Goal: Task Accomplishment & Management: Complete application form

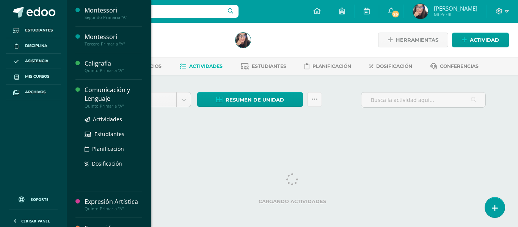
click at [102, 95] on div "Comunicación y Lenguaje" at bounding box center [113, 94] width 58 height 17
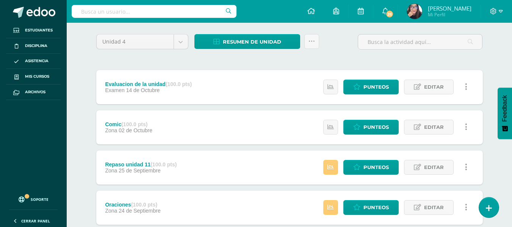
scroll to position [59, 0]
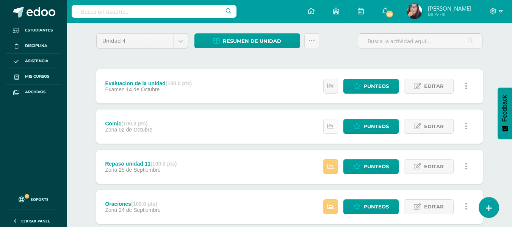
click at [329, 127] on icon at bounding box center [330, 126] width 6 height 6
click at [331, 166] on icon at bounding box center [330, 166] width 6 height 6
click at [385, 166] on span "Punteos" at bounding box center [375, 166] width 25 height 14
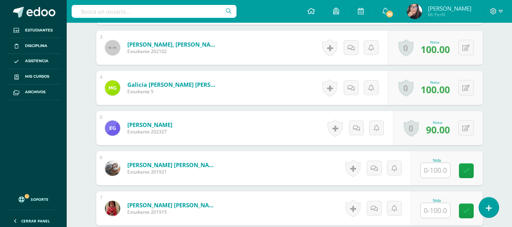
scroll to position [335, 0]
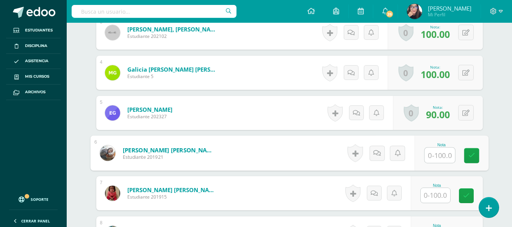
click at [433, 156] on input "text" at bounding box center [439, 155] width 30 height 15
click at [439, 156] on input "text" at bounding box center [439, 155] width 30 height 15
type input "80"
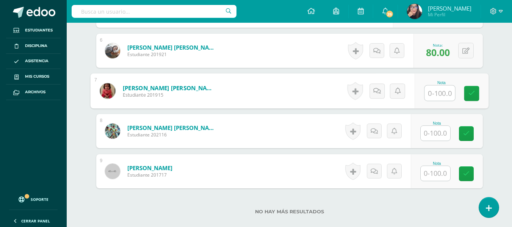
scroll to position [439, 0]
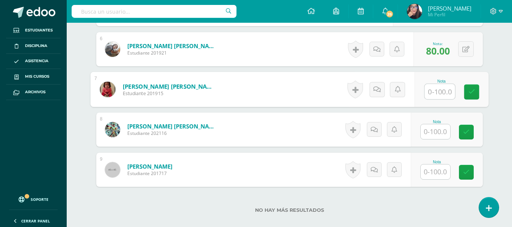
click at [444, 92] on input "text" at bounding box center [439, 91] width 30 height 15
type input "80"
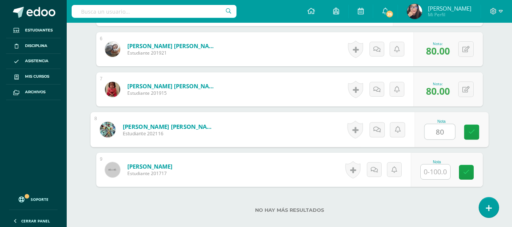
type input "80"
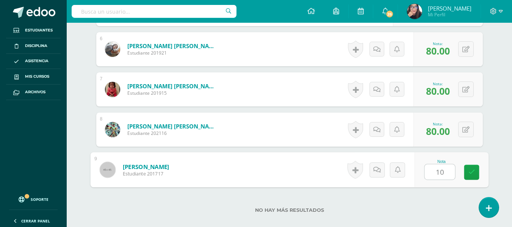
type input "100"
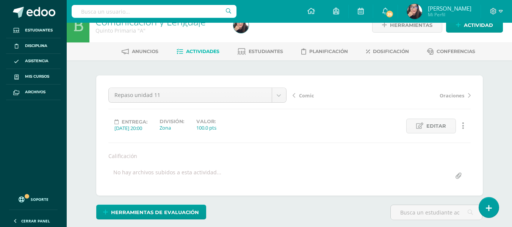
scroll to position [0, 0]
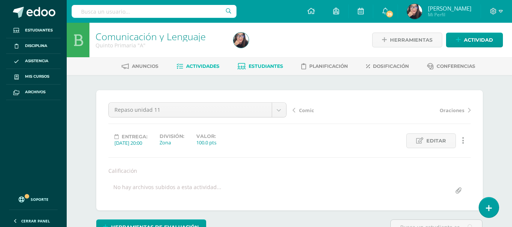
click at [268, 65] on span "Estudiantes" at bounding box center [266, 66] width 34 height 6
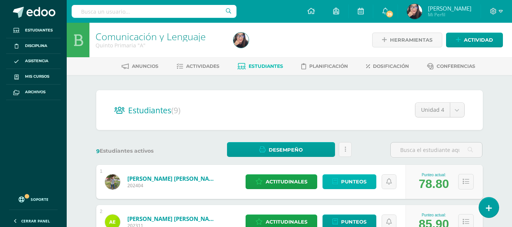
click at [351, 179] on span "Punteos" at bounding box center [353, 182] width 25 height 14
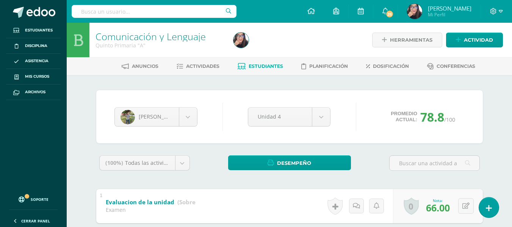
click at [264, 64] on span "Estudiantes" at bounding box center [266, 66] width 34 height 6
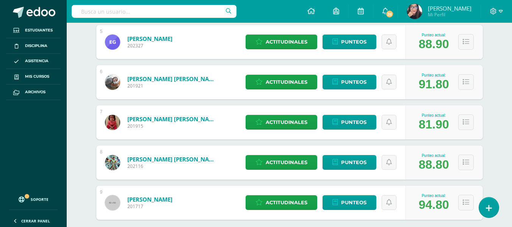
scroll to position [285, 0]
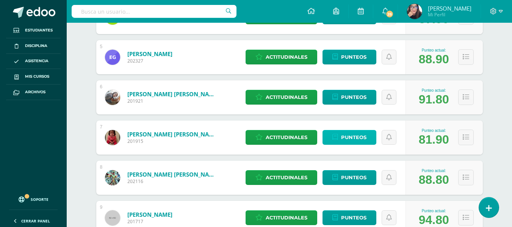
click at [355, 134] on span "Punteos" at bounding box center [353, 137] width 25 height 14
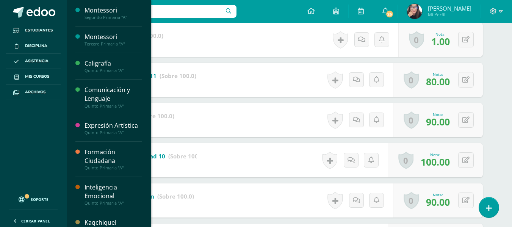
scroll to position [153, 0]
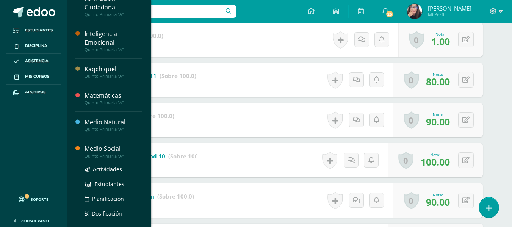
click at [114, 151] on div "Medio Social" at bounding box center [113, 148] width 58 height 9
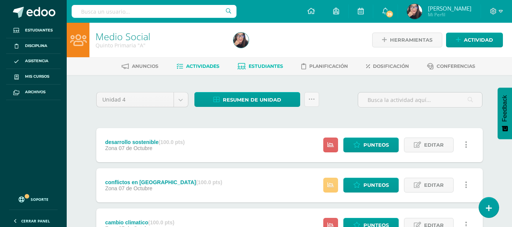
click at [279, 67] on span "Estudiantes" at bounding box center [266, 66] width 34 height 6
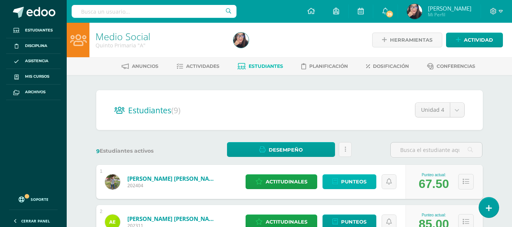
click at [362, 179] on span "Punteos" at bounding box center [353, 182] width 25 height 14
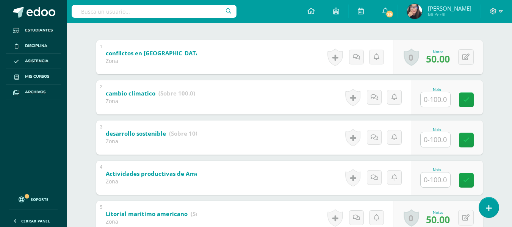
scroll to position [141, 0]
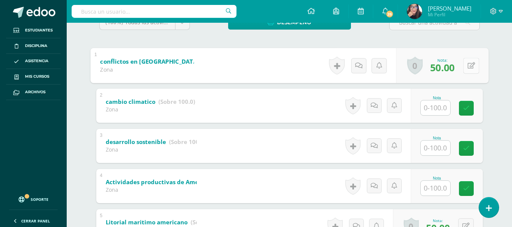
click at [467, 62] on icon at bounding box center [471, 65] width 8 height 6
type input "80"
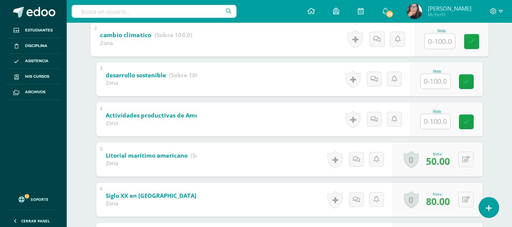
scroll to position [208, 0]
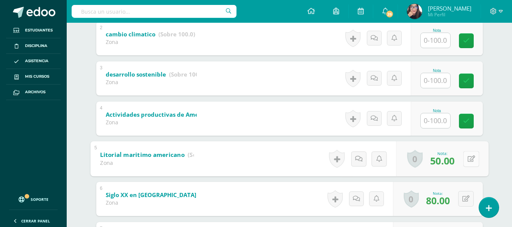
click at [465, 159] on button at bounding box center [471, 159] width 16 height 16
type input "80"
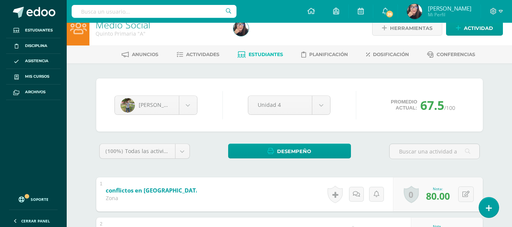
scroll to position [0, 0]
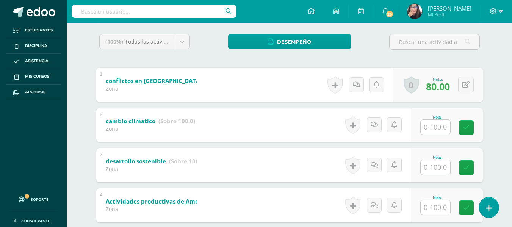
scroll to position [136, 0]
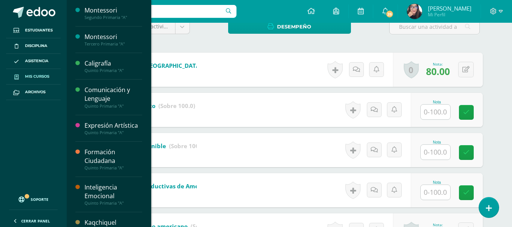
click at [39, 74] on span "Mis cursos" at bounding box center [37, 76] width 24 height 6
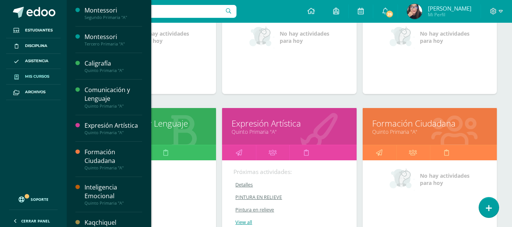
scroll to position [228, 0]
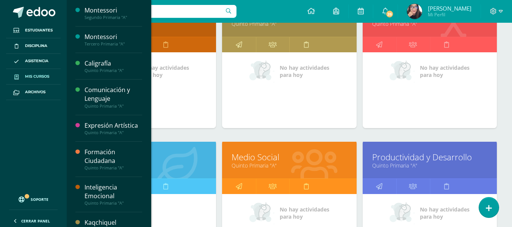
scroll to position [430, 0]
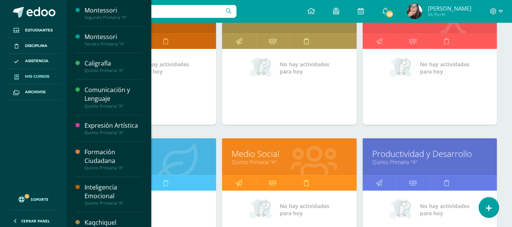
click at [189, 153] on link "Medio Natural" at bounding box center [148, 154] width 115 height 12
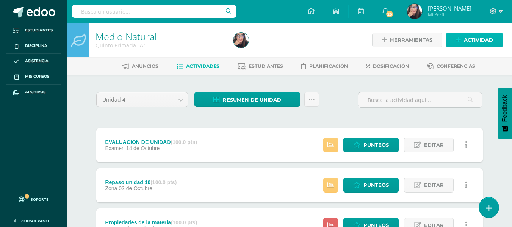
click at [477, 38] on span "Actividad" at bounding box center [478, 40] width 29 height 14
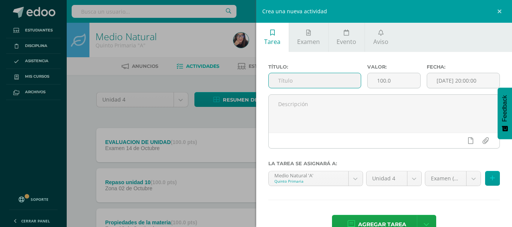
click at [314, 80] on input "text" at bounding box center [315, 80] width 92 height 15
type input "u"
click at [310, 80] on input "repaso de la unidad 12" at bounding box center [315, 80] width 92 height 15
click at [280, 81] on input "repaso unidad 12" at bounding box center [315, 80] width 92 height 15
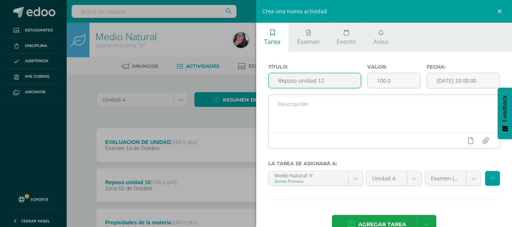
type input "Repaso unidad 12"
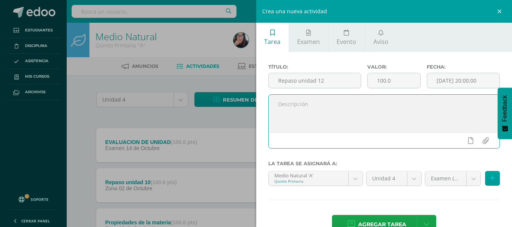
click at [286, 114] on textarea at bounding box center [384, 114] width 231 height 38
type textarea "CALIFIFCACION"
click at [465, 179] on body "Estudiantes Disciplina Asistencia Mis cursos Archivos Soporte Ayuda Reportar un…" at bounding box center [256, 206] width 512 height 413
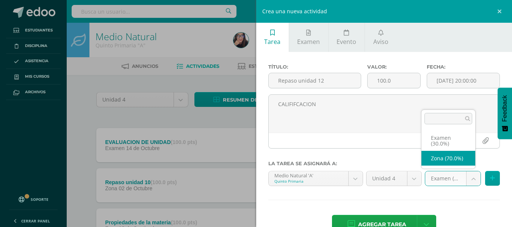
select select "36424"
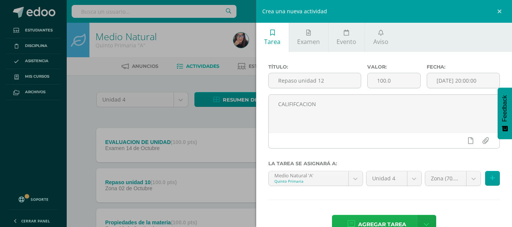
click at [398, 221] on span "Agregar tarea" at bounding box center [382, 224] width 48 height 19
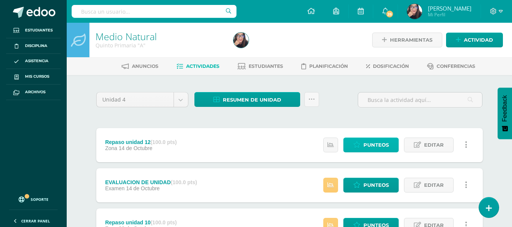
click at [374, 145] on span "Punteos" at bounding box center [375, 145] width 25 height 14
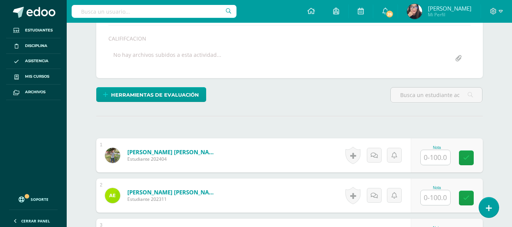
scroll to position [147, 0]
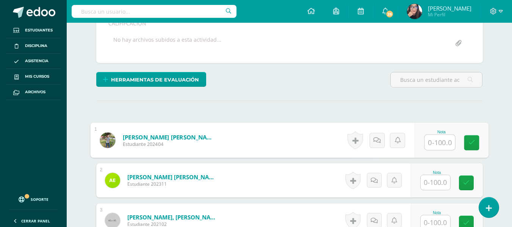
click at [438, 143] on input "text" at bounding box center [439, 142] width 30 height 15
type input "20"
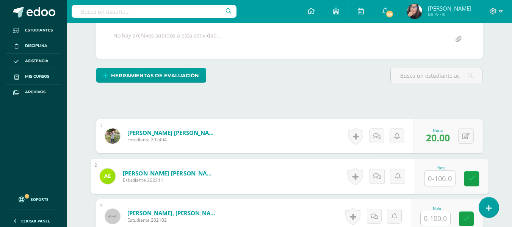
scroll to position [167, 0]
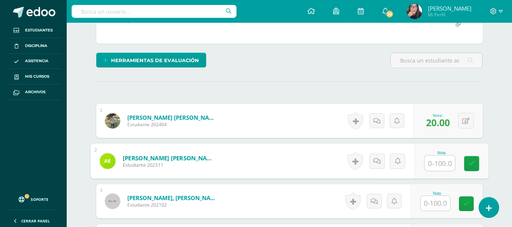
click at [438, 164] on input "text" at bounding box center [439, 163] width 30 height 15
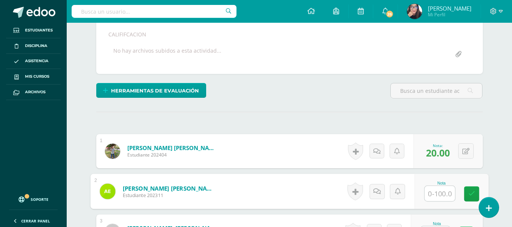
scroll to position [152, 0]
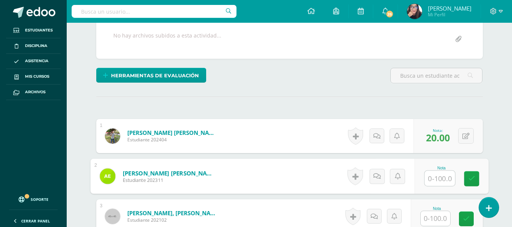
click at [441, 175] on input "text" at bounding box center [439, 178] width 30 height 15
type input "90+"
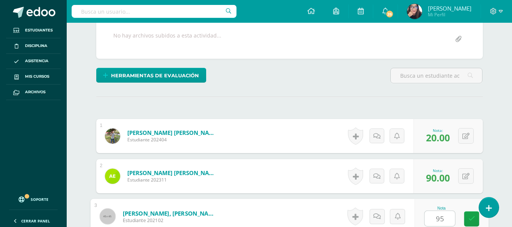
type input "95"
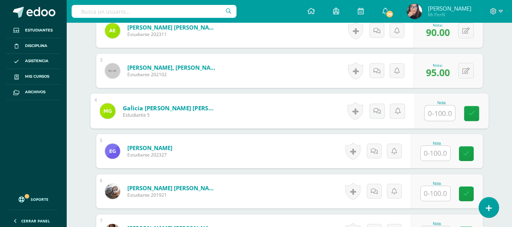
click at [441, 111] on input "text" at bounding box center [439, 113] width 30 height 15
type input "80"
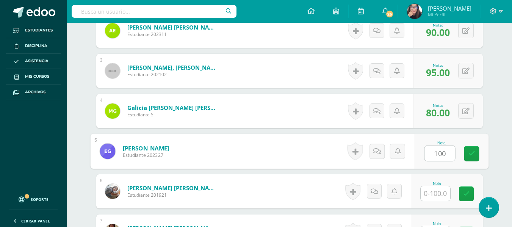
type input "100"
type input "}"
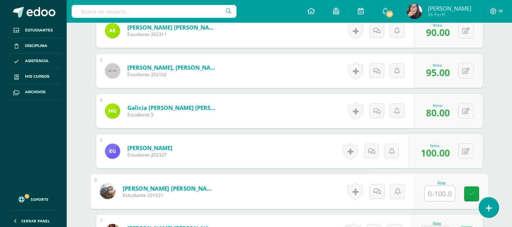
type input "5"
type input "95"
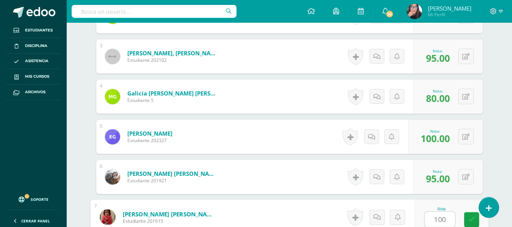
type input "100"
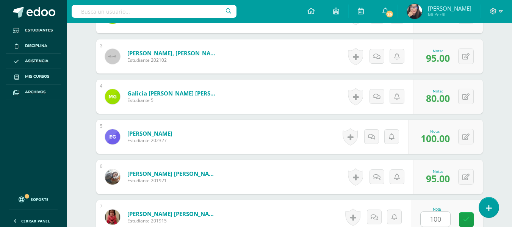
scroll to position [458, 0]
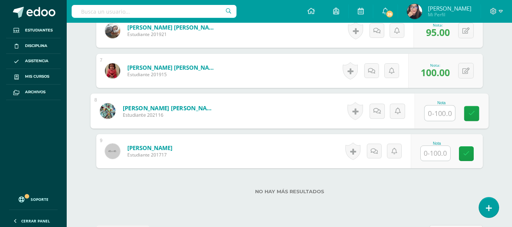
click at [441, 111] on input "text" at bounding box center [439, 113] width 30 height 15
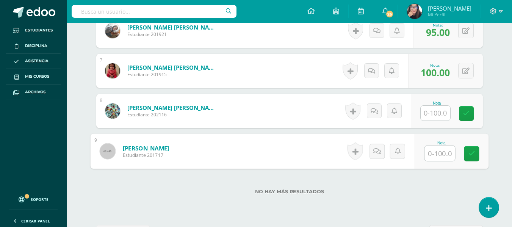
click at [435, 153] on input "text" at bounding box center [439, 153] width 30 height 15
type input "100"
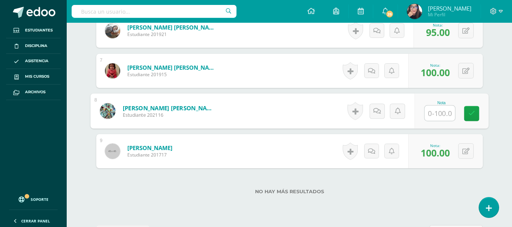
click at [439, 113] on input "text" at bounding box center [439, 113] width 30 height 15
type input "90"
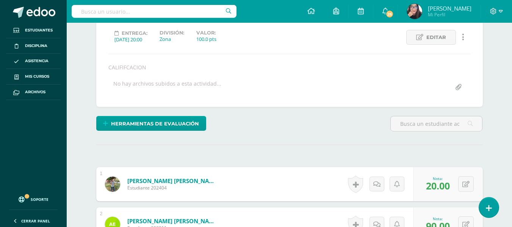
scroll to position [0, 0]
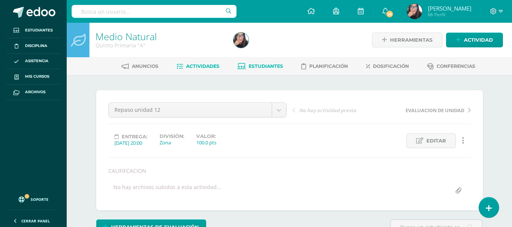
click at [256, 69] on span "Estudiantes" at bounding box center [266, 66] width 34 height 6
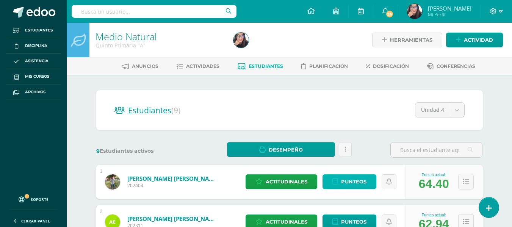
click at [346, 184] on span "Punteos" at bounding box center [353, 182] width 25 height 14
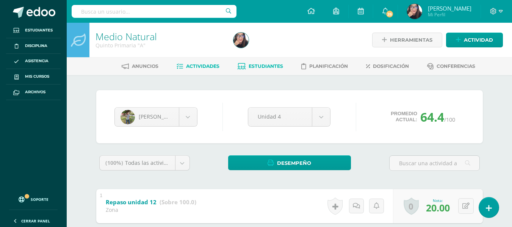
click at [195, 66] on span "Actividades" at bounding box center [202, 66] width 33 height 6
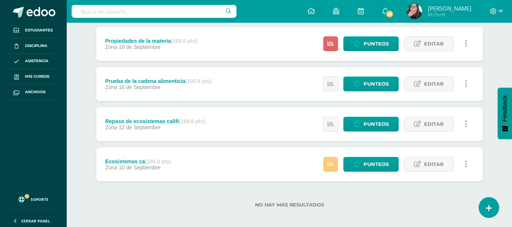
scroll to position [227, 0]
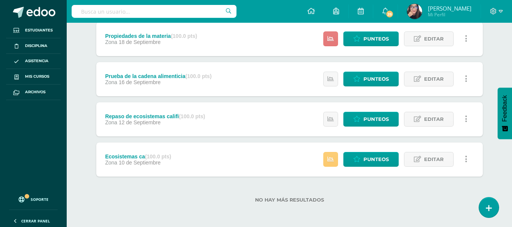
click at [334, 36] on link at bounding box center [330, 38] width 15 height 15
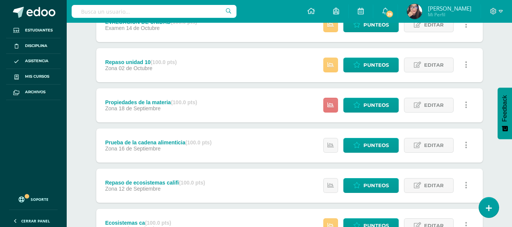
scroll to position [159, 0]
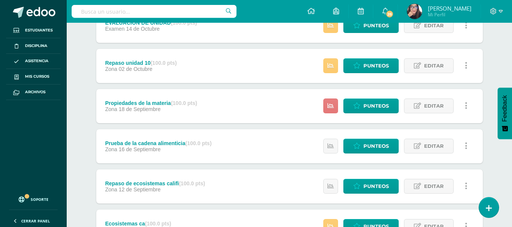
click at [330, 106] on icon at bounding box center [330, 106] width 6 height 6
click at [370, 105] on span "Punteos" at bounding box center [375, 106] width 25 height 14
